Goal: Task Accomplishment & Management: Manage account settings

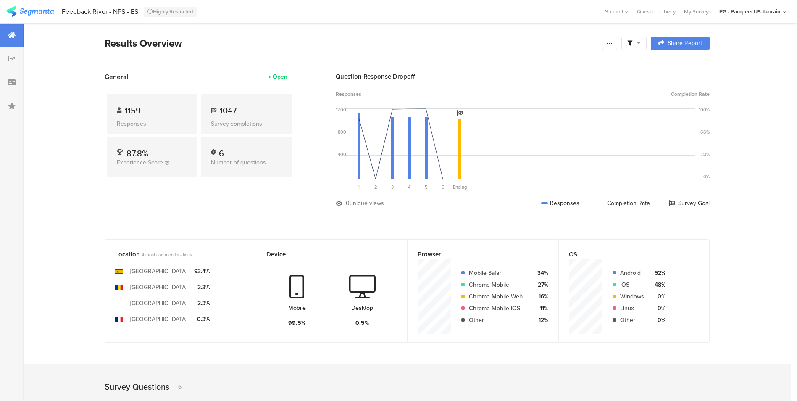
click at [90, 156] on section "General Open 1159 Responses 1047 Survey completions 87.8% Experience Score 6 Nu…" at bounding box center [407, 146] width 672 height 148
click at [613, 42] on icon at bounding box center [609, 43] width 7 height 7
click at [562, 109] on link "Edit survey" at bounding box center [552, 109] width 134 height 18
click at [638, 45] on span at bounding box center [633, 43] width 13 height 8
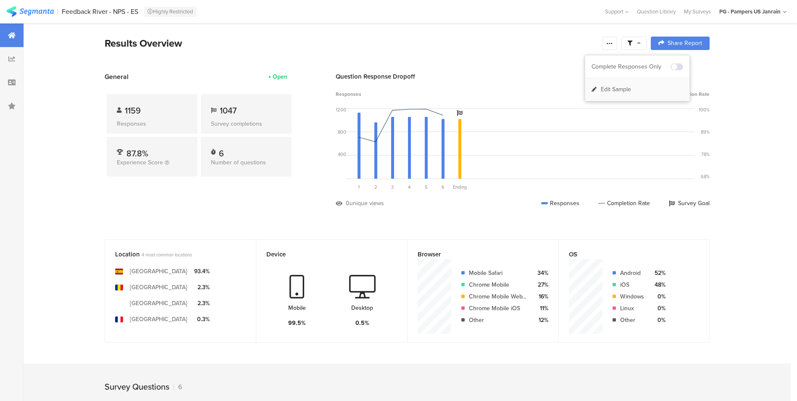
click at [624, 85] on span "Edit Sample" at bounding box center [616, 89] width 30 height 8
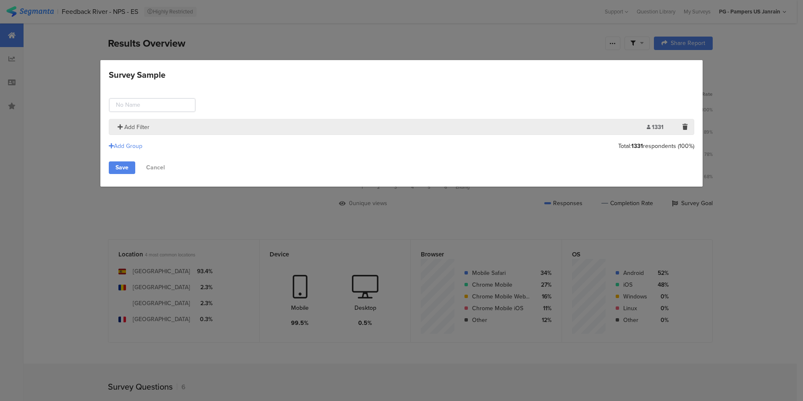
click at [137, 125] on span "Add Filter" at bounding box center [136, 127] width 25 height 9
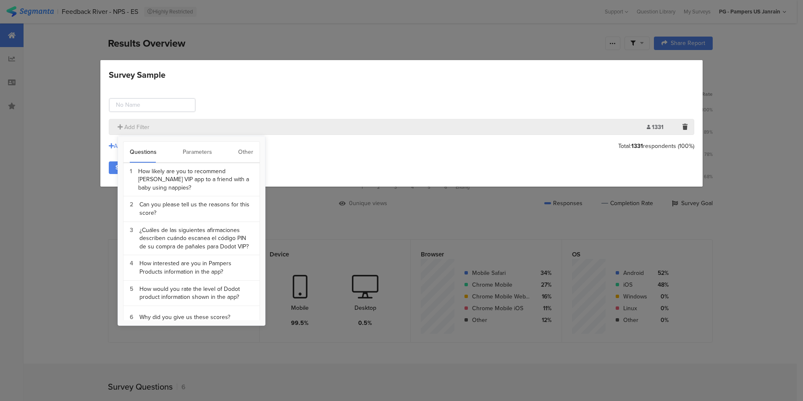
click at [199, 152] on div "Parameters" at bounding box center [197, 152] width 29 height 21
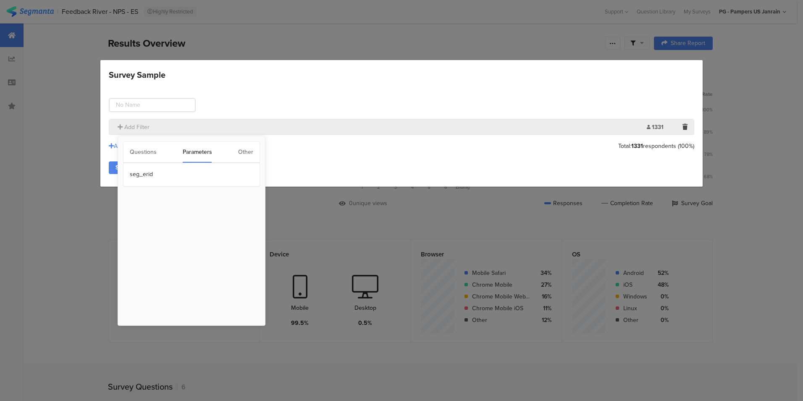
click at [259, 155] on div "Questions Parameters Other" at bounding box center [191, 152] width 137 height 22
click at [248, 152] on div "Other" at bounding box center [245, 152] width 15 height 21
click at [228, 173] on section "Time Range" at bounding box center [191, 175] width 136 height 24
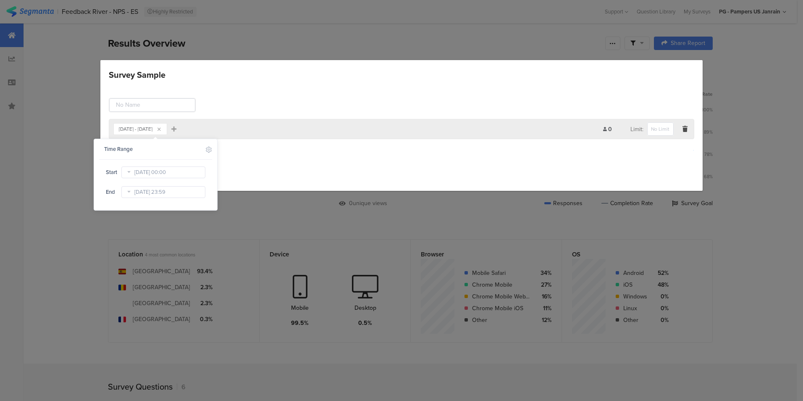
click at [129, 176] on icon at bounding box center [128, 171] width 10 height 13
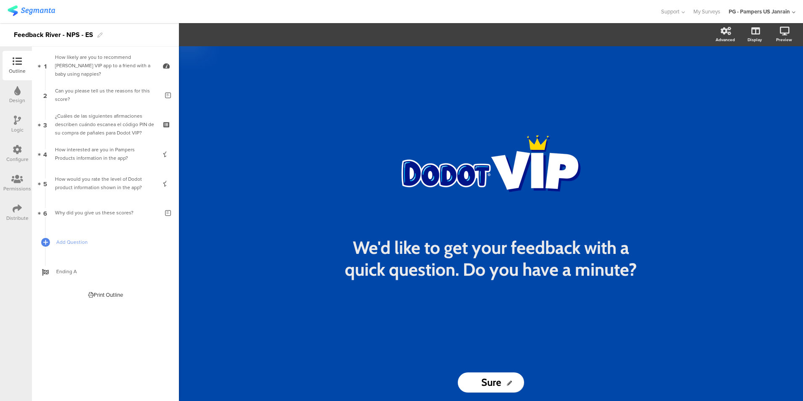
click at [17, 156] on div "Configure" at bounding box center [17, 159] width 22 height 8
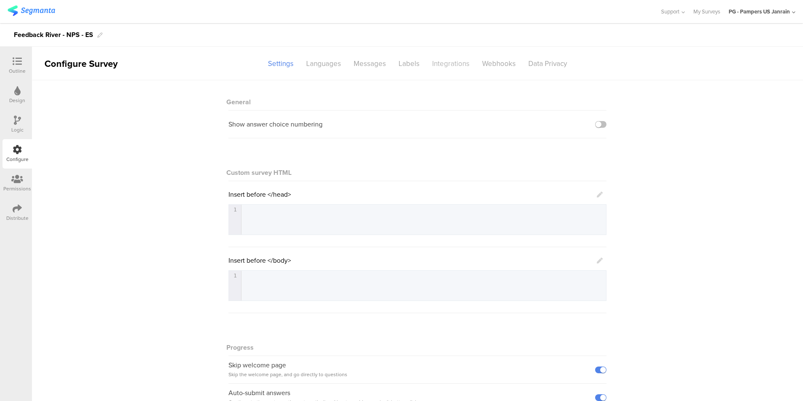
click at [455, 59] on div "Integrations" at bounding box center [451, 63] width 50 height 15
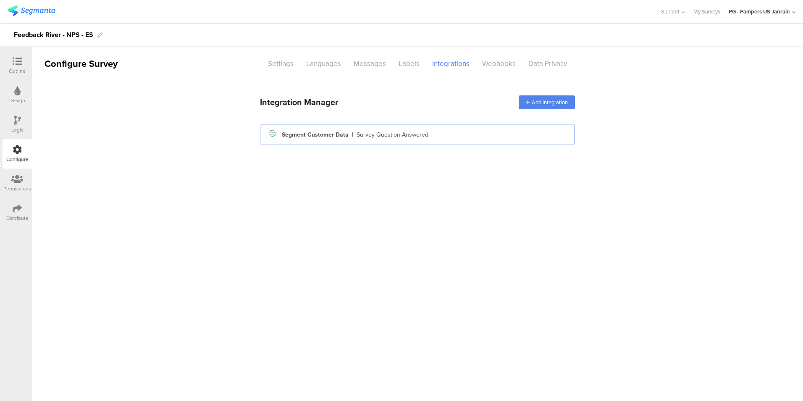
click at [408, 141] on div "Segment icon Created with Sketch. Segment Customer Data | Survey Question Answe…" at bounding box center [418, 134] width 302 height 14
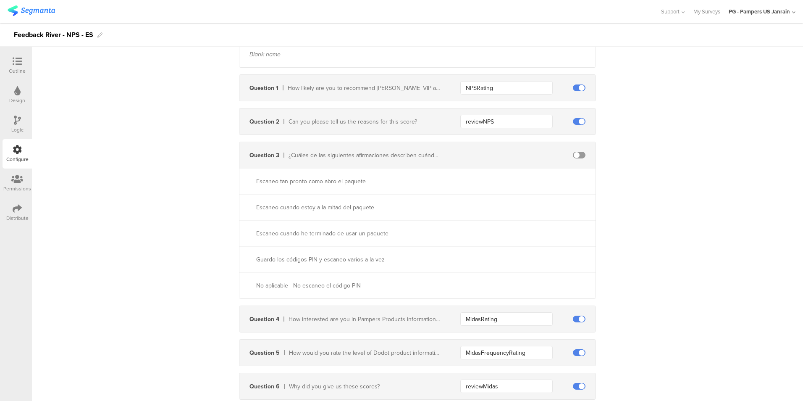
scroll to position [304, 0]
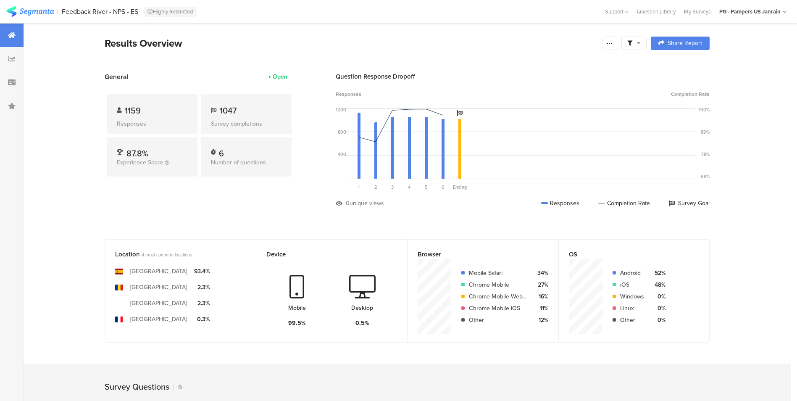
click at [430, 84] on div "Question Response Dropoff Responses Completion Rate 1200 800 400 0 Sorry, your …" at bounding box center [523, 146] width 374 height 148
click at [638, 42] on span at bounding box center [633, 43] width 13 height 8
click at [631, 89] on span "Edit Sample" at bounding box center [616, 89] width 30 height 8
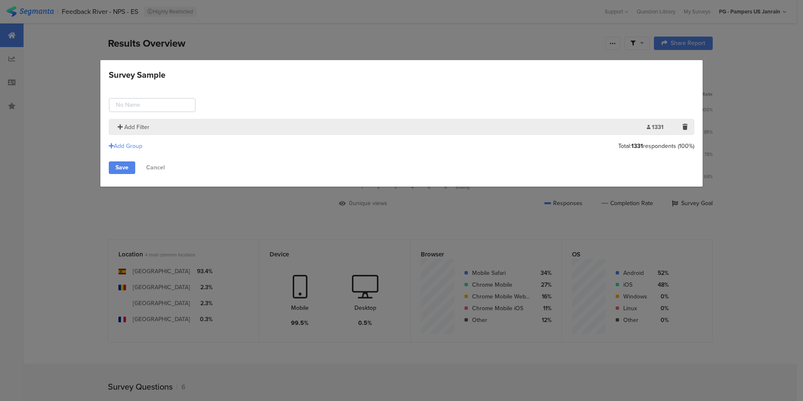
click at [144, 125] on span "Add Filter" at bounding box center [136, 127] width 25 height 9
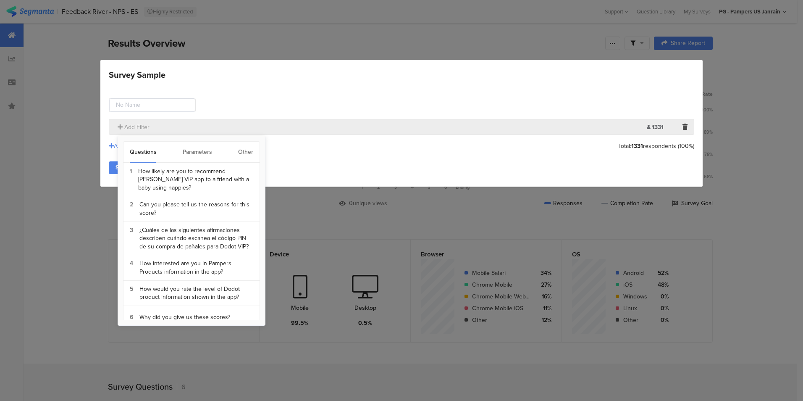
click at [250, 155] on div "Other" at bounding box center [245, 152] width 15 height 21
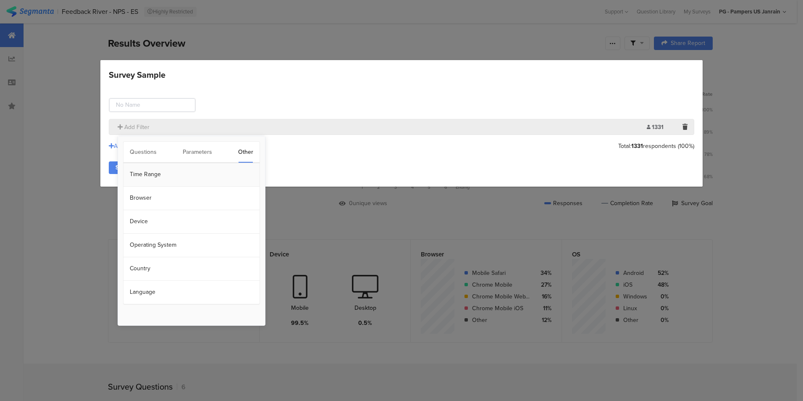
click at [198, 179] on section "Time Range" at bounding box center [191, 175] width 136 height 24
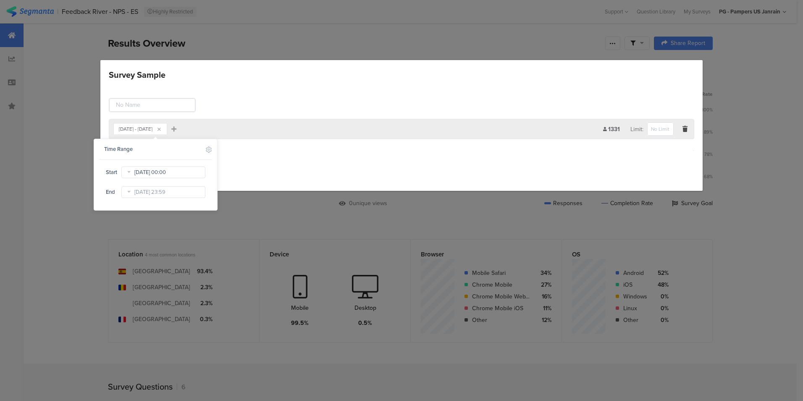
click at [176, 172] on input "May 29 2024 00:00" at bounding box center [163, 172] width 84 height 12
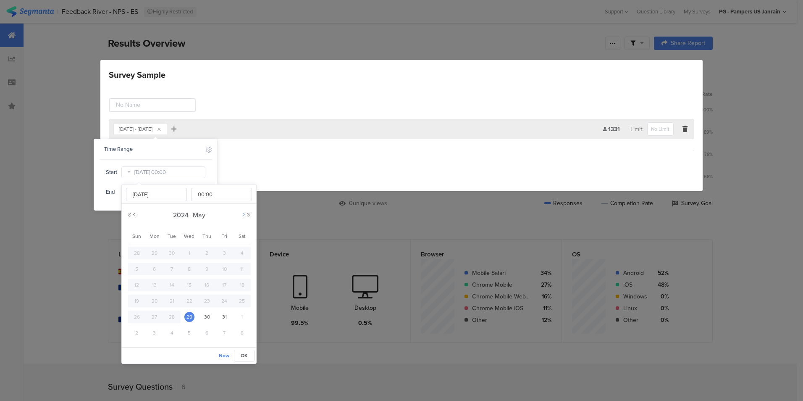
click at [244, 216] on button "Next Month" at bounding box center [243, 214] width 5 height 5
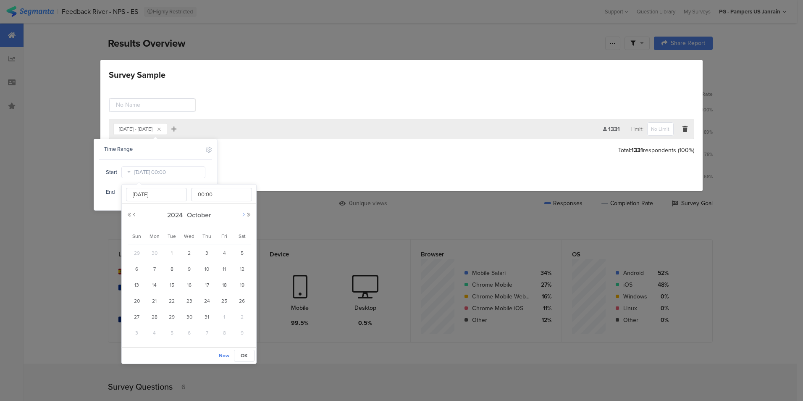
click at [244, 216] on button "Next Month" at bounding box center [243, 214] width 5 height 5
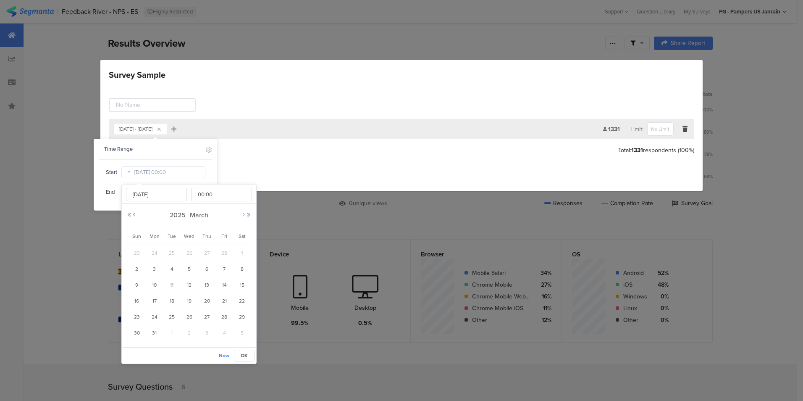
click at [244, 216] on button "Next Month" at bounding box center [243, 214] width 5 height 5
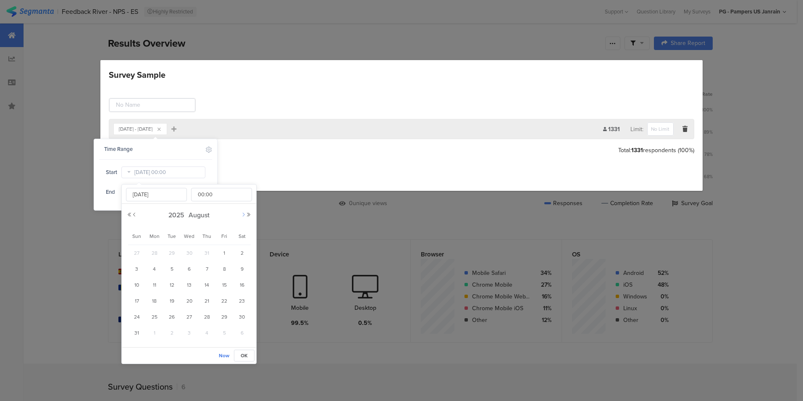
click at [244, 216] on button "Next Month" at bounding box center [243, 214] width 5 height 5
click at [154, 252] on span "1" at bounding box center [155, 253] width 10 height 10
type input "Sep 01 2025 00:00"
type input "Sep 01 2025"
click at [174, 317] on span "30" at bounding box center [172, 317] width 10 height 10
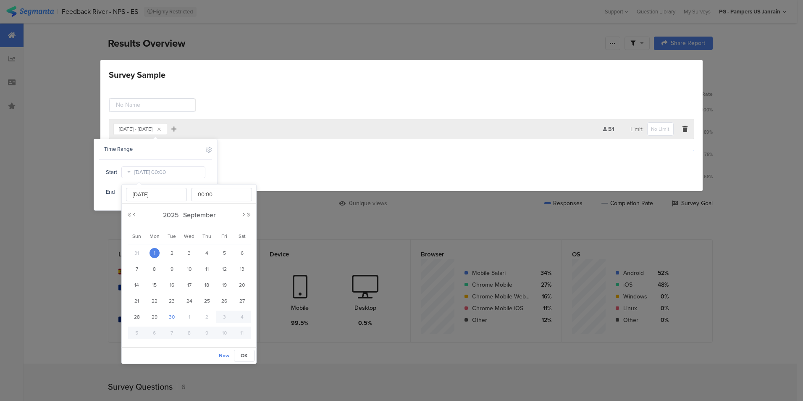
type input "Sep 30 2025 00:00"
type input "Sep 30 2025"
click at [156, 252] on span "1" at bounding box center [155, 253] width 10 height 10
type input "Sep 01 2025 00:00"
type input "Sep 01 2025"
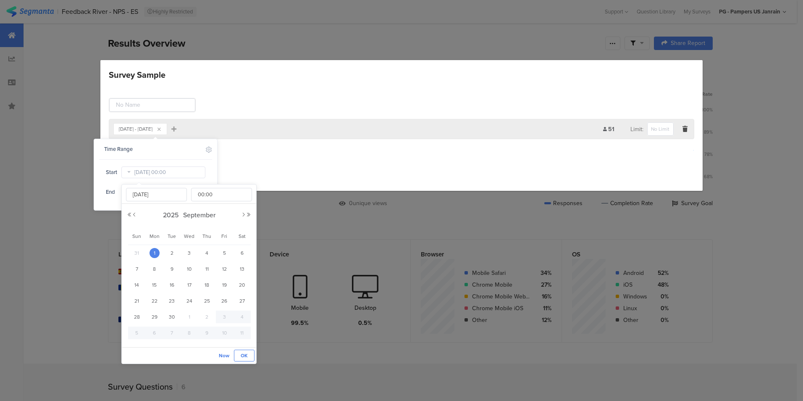
click at [245, 353] on span "OK" at bounding box center [244, 356] width 7 height 8
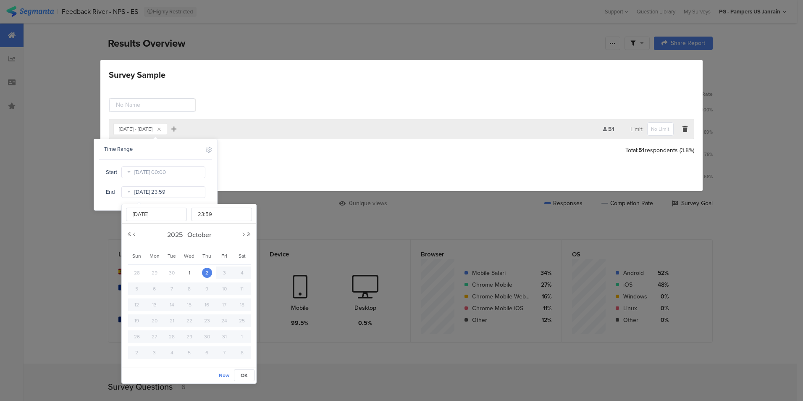
click at [189, 192] on input "Oct 02 2025 23:59" at bounding box center [163, 192] width 84 height 12
click at [138, 235] on div "2025 October" at bounding box center [189, 234] width 124 height 13
click at [134, 235] on button "Previous Month" at bounding box center [134, 234] width 5 height 5
click at [173, 337] on span "30" at bounding box center [172, 336] width 10 height 10
type input "[DATE] 23:59"
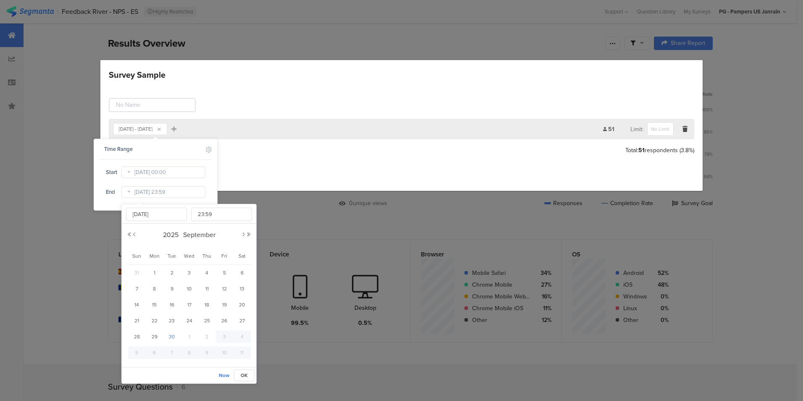
type input "Sep 30 2025"
click at [248, 375] on button "OK" at bounding box center [244, 375] width 21 height 12
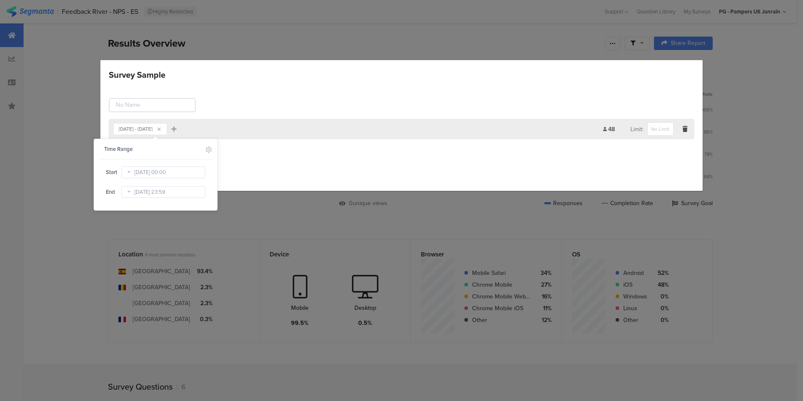
click at [406, 161] on div "Sep 01, 2025 - Sep 30, 2025 Add Filter 48 Limit: Add Group Save Cancel" at bounding box center [401, 137] width 602 height 105
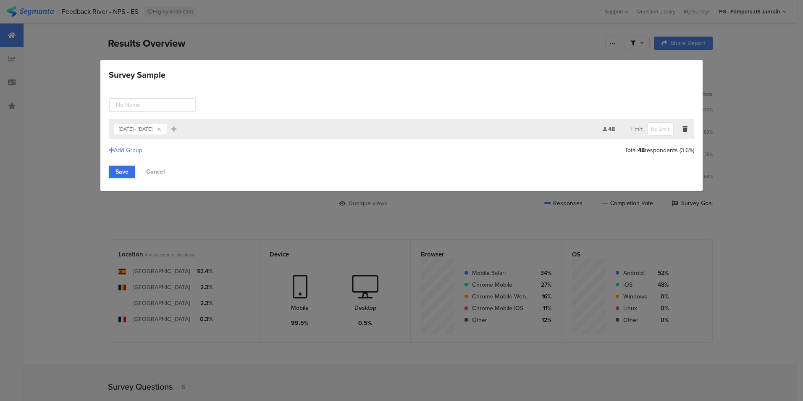
click at [121, 172] on link "Save" at bounding box center [122, 171] width 26 height 13
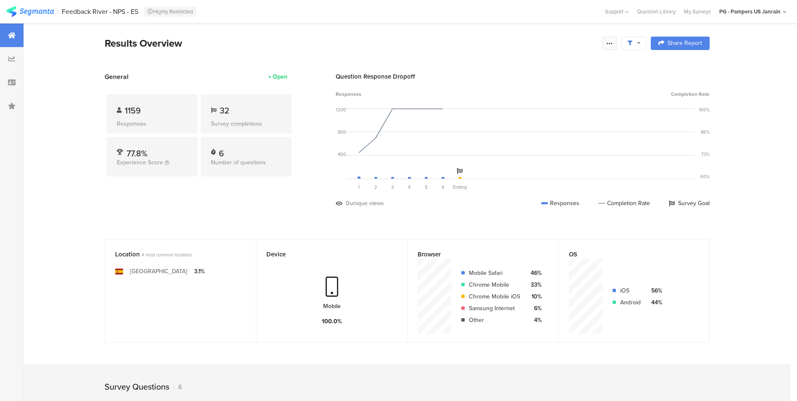
click at [613, 44] on icon at bounding box center [609, 43] width 7 height 7
click at [571, 129] on div "Export Results" at bounding box center [552, 128] width 134 height 8
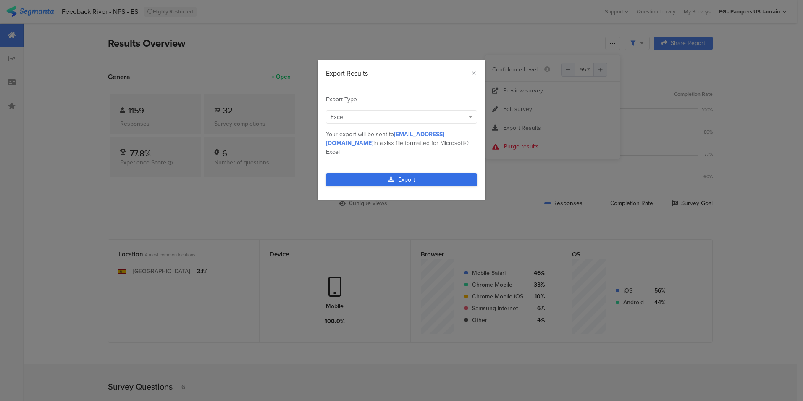
click at [443, 173] on link "Export" at bounding box center [401, 179] width 151 height 13
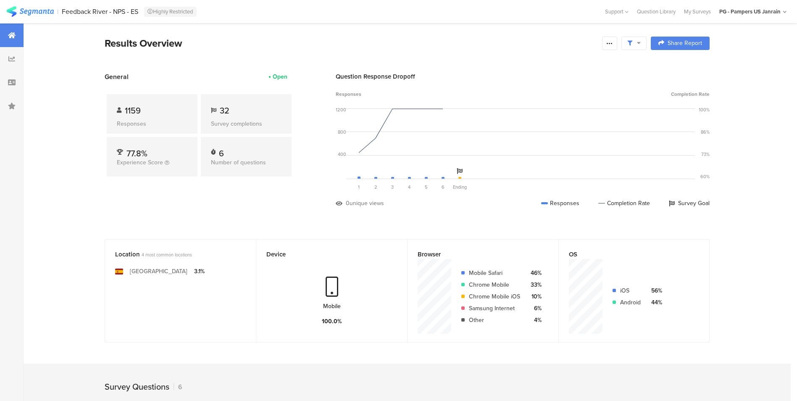
click at [543, 66] on section "Results Overview Share Report Share Cancel Share Report Share Report" at bounding box center [407, 54] width 672 height 36
click at [609, 47] on div at bounding box center [609, 43] width 15 height 13
click at [547, 126] on div "Export Results" at bounding box center [552, 128] width 134 height 8
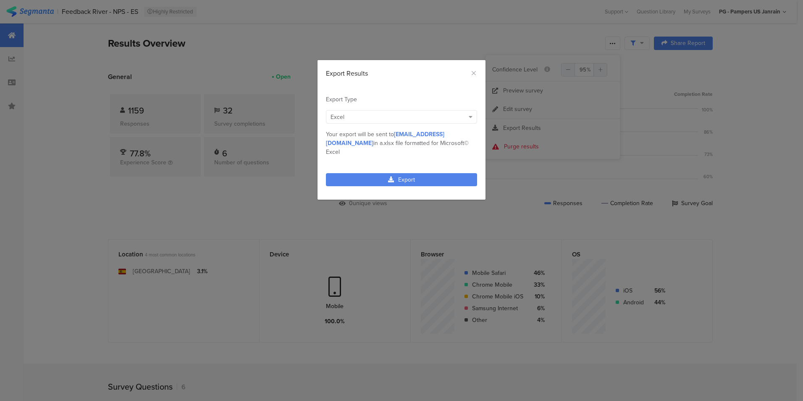
click at [453, 114] on div "Excel" at bounding box center [398, 117] width 134 height 9
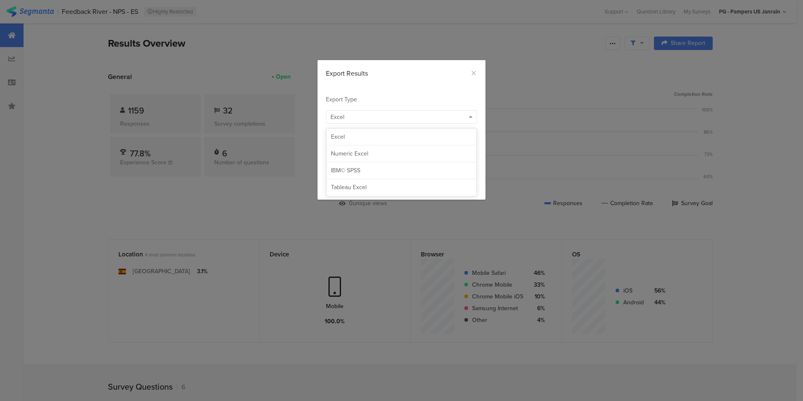
click at [449, 101] on div "Export Type" at bounding box center [401, 99] width 151 height 9
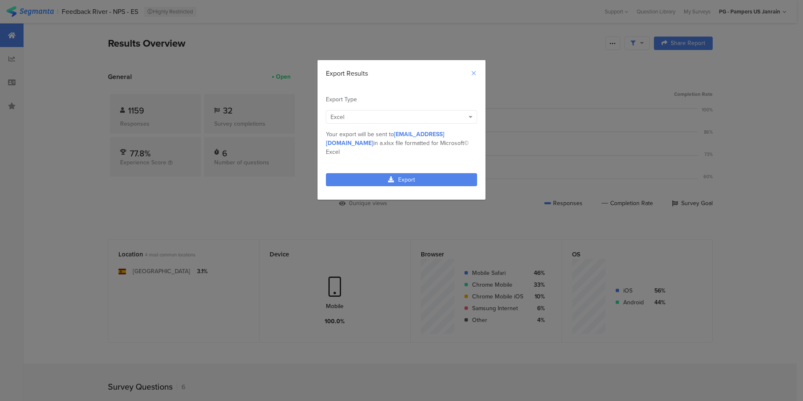
click at [475, 73] on icon "Close" at bounding box center [473, 73] width 7 height 7
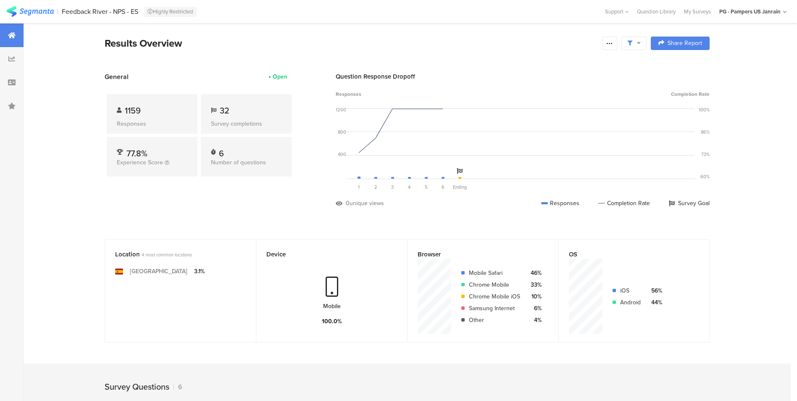
click at [422, 46] on div "Results Overview" at bounding box center [351, 43] width 493 height 15
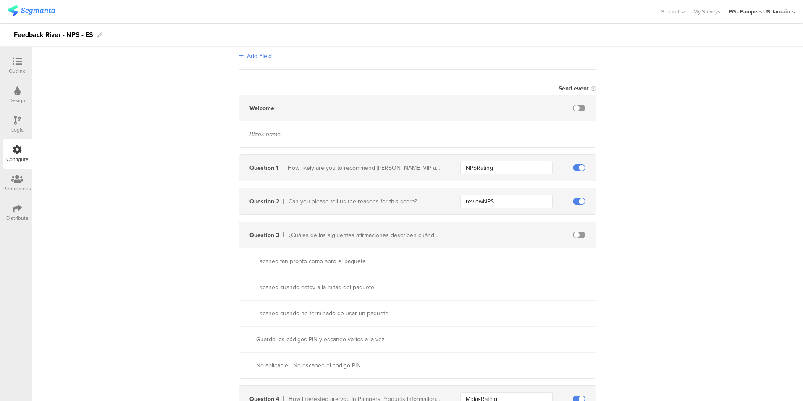
scroll to position [243, 0]
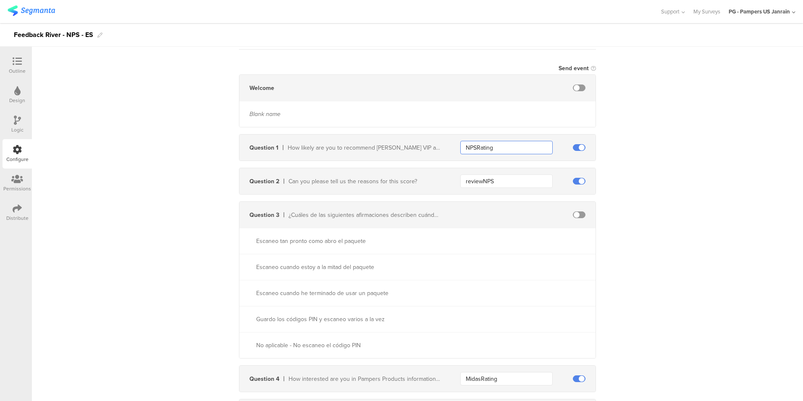
click at [475, 150] on input "NPSRating" at bounding box center [506, 147] width 92 height 13
type input "NPSRating"
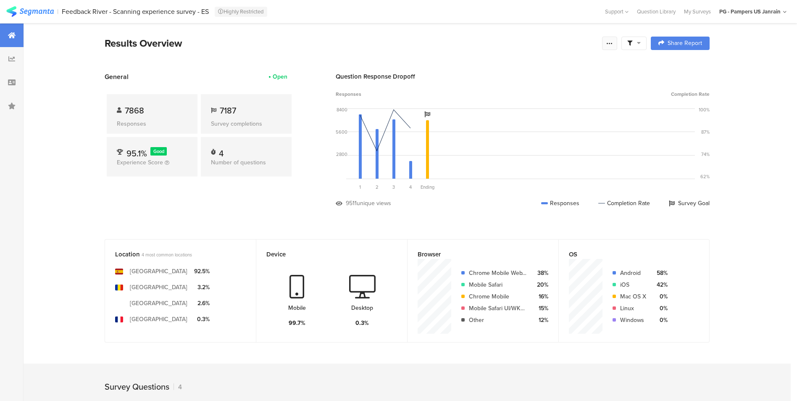
click at [617, 48] on div at bounding box center [609, 43] width 15 height 13
click at [568, 111] on link "Edit survey" at bounding box center [552, 109] width 134 height 18
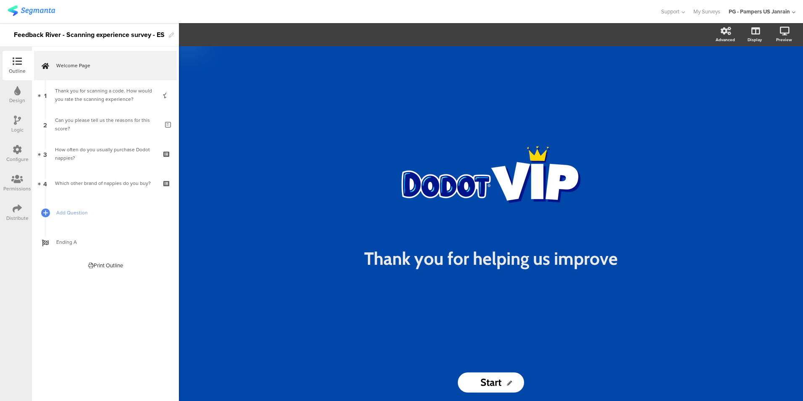
click at [13, 153] on icon at bounding box center [17, 149] width 9 height 9
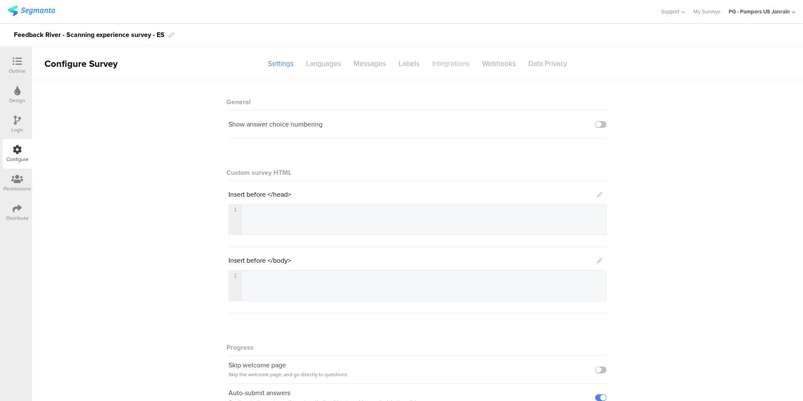
click at [456, 66] on div "Integrations" at bounding box center [451, 63] width 50 height 15
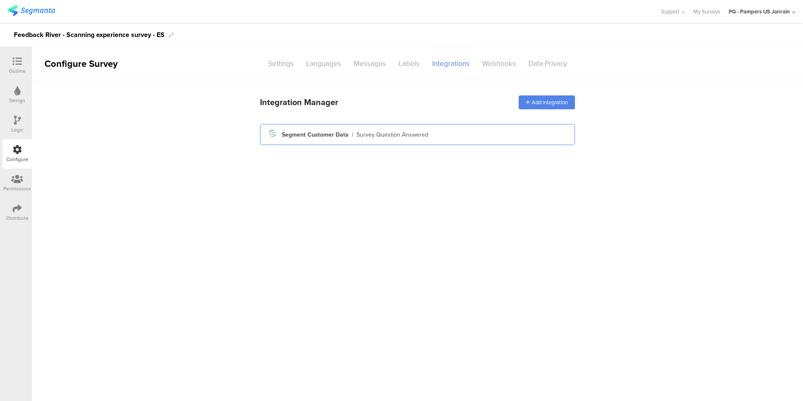
click at [440, 128] on div "Segment icon Created with Sketch. Segment Customer Data | Survey Question Answe…" at bounding box center [418, 134] width 302 height 14
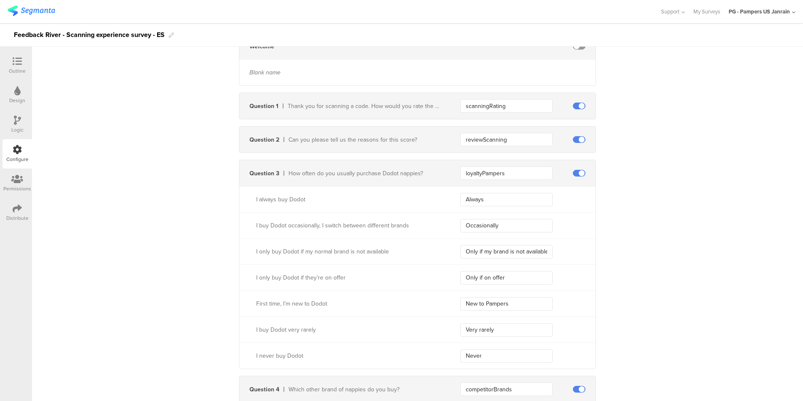
scroll to position [283, 0]
click at [161, 229] on div "**********" at bounding box center [417, 237] width 771 height 881
drag, startPoint x: 68, startPoint y: 34, endPoint x: 165, endPoint y: 34, distance: 96.6
click at [165, 34] on div "Feedback River - Scanning experience survey - ES" at bounding box center [89, 34] width 151 height 13
copy div "Scanning experience survey - ES"
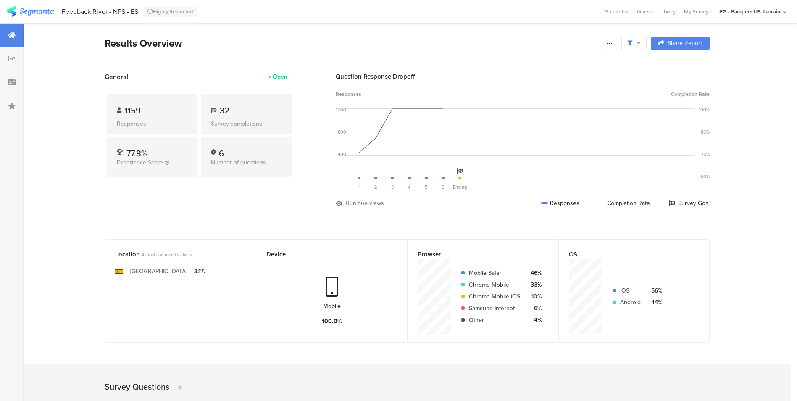
click at [640, 45] on icon at bounding box center [639, 43] width 4 height 6
click at [637, 115] on div "Edit Sample" at bounding box center [637, 112] width 104 height 23
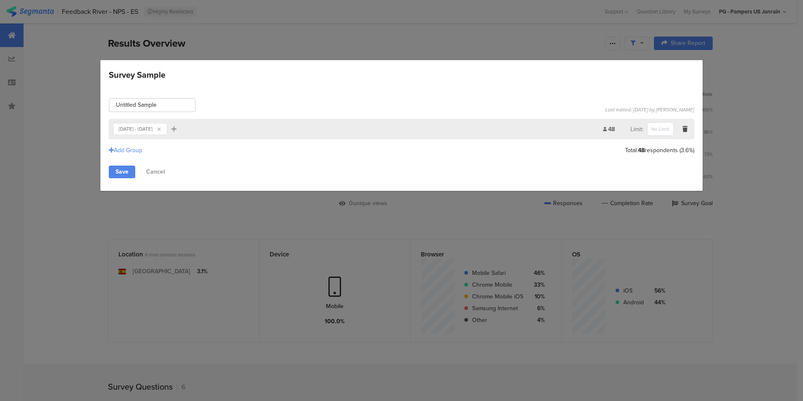
click at [791, 244] on div "Survey Sample Untitled Sample Last edited: Oct 03, 2025 by Monika Sienkiewicz-W…" at bounding box center [401, 200] width 803 height 401
click at [146, 170] on link "Cancel" at bounding box center [155, 171] width 32 height 13
